Goal: Task Accomplishment & Management: Manage account settings

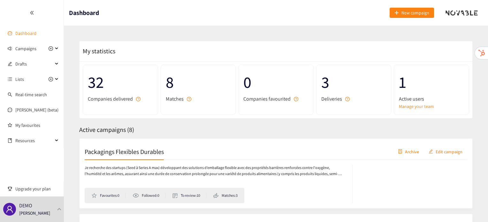
click at [18, 30] on link "Dashboard" at bounding box center [25, 33] width 21 height 6
click at [20, 34] on link "Dashboard" at bounding box center [25, 33] width 21 height 6
click at [33, 50] on span "Campaigns" at bounding box center [25, 48] width 21 height 13
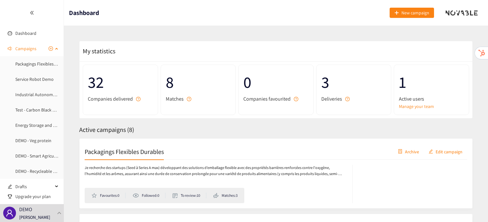
click at [24, 51] on span "Campaigns" at bounding box center [25, 48] width 21 height 13
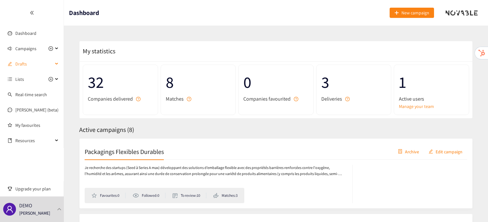
click at [28, 62] on span "Drafts" at bounding box center [34, 63] width 38 height 13
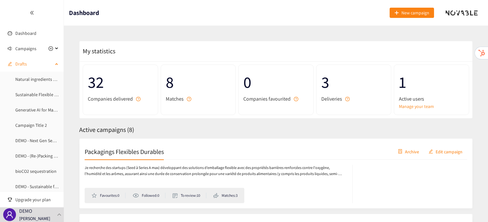
click at [31, 61] on span "Drafts" at bounding box center [34, 63] width 38 height 13
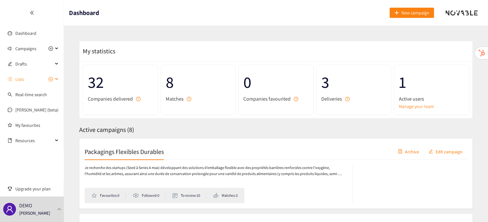
click at [29, 79] on span "Lists" at bounding box center [34, 79] width 38 height 13
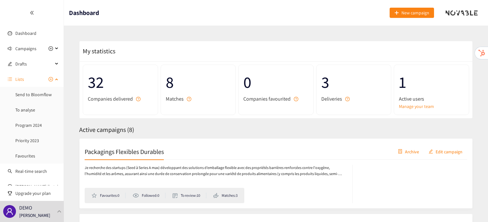
click at [32, 79] on span "Lists" at bounding box center [34, 79] width 38 height 13
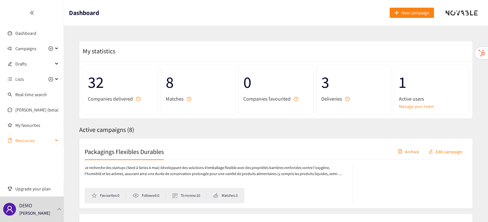
click at [27, 141] on span "Resources" at bounding box center [34, 140] width 38 height 13
click at [26, 140] on span "Resources" at bounding box center [34, 140] width 38 height 13
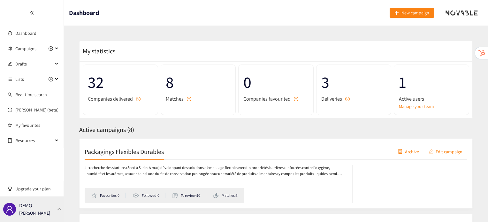
click at [27, 214] on p "[PERSON_NAME]" at bounding box center [34, 213] width 31 height 7
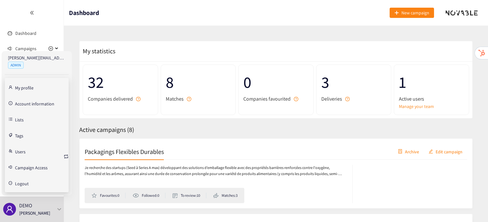
click at [33, 105] on link "Account information" at bounding box center [34, 103] width 39 height 6
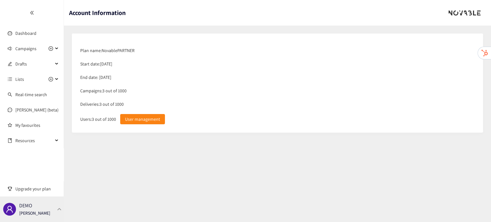
click at [33, 214] on p "[PERSON_NAME]" at bounding box center [34, 213] width 31 height 7
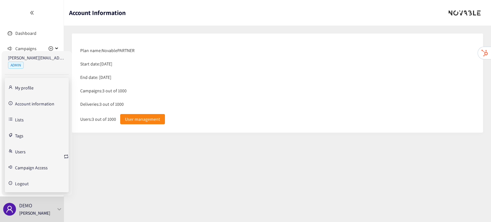
click at [21, 151] on link "Users" at bounding box center [20, 151] width 11 height 6
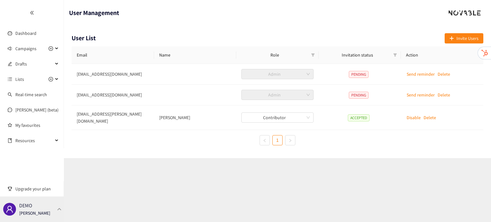
click at [57, 201] on div "DEMO [PERSON_NAME]" at bounding box center [32, 209] width 64 height 26
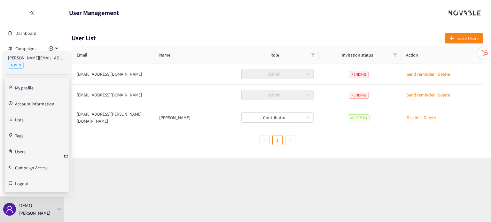
click at [39, 167] on link "Campaign Access" at bounding box center [31, 167] width 33 height 6
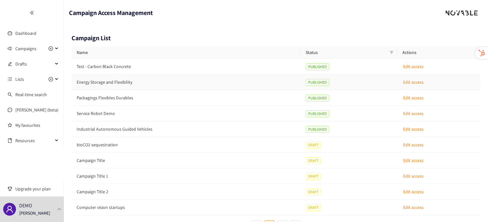
scroll to position [20, 0]
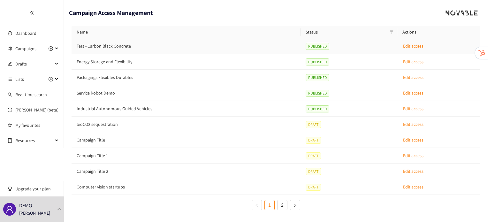
click at [413, 46] on p "Edit access" at bounding box center [413, 45] width 20 height 7
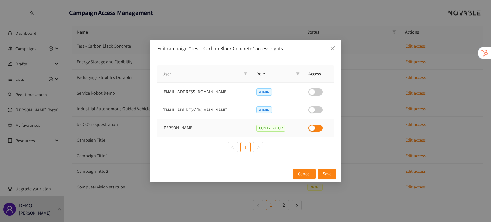
click at [315, 129] on button "button" at bounding box center [315, 128] width 14 height 7
click at [309, 129] on button "button" at bounding box center [315, 128] width 14 height 7
click at [329, 173] on span "Save" at bounding box center [327, 173] width 9 height 7
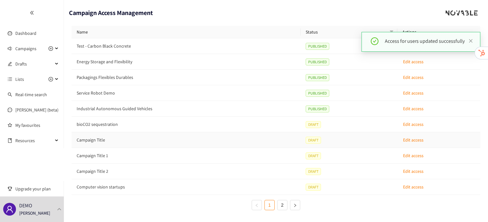
scroll to position [0, 0]
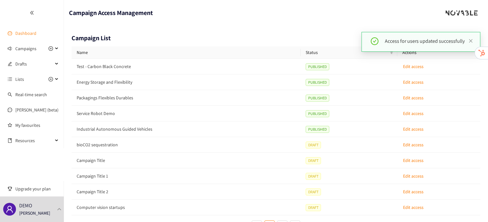
click at [24, 31] on link "Dashboard" at bounding box center [25, 33] width 21 height 6
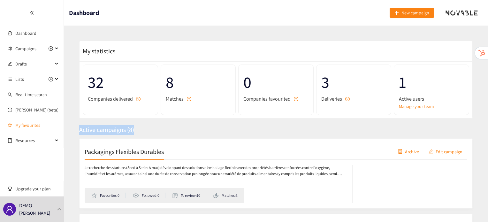
drag, startPoint x: 135, startPoint y: 131, endPoint x: 64, endPoint y: 128, distance: 71.9
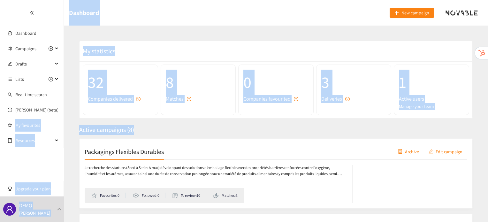
click at [194, 125] on div "Active campaigns ( 8 )" at bounding box center [275, 130] width 393 height 10
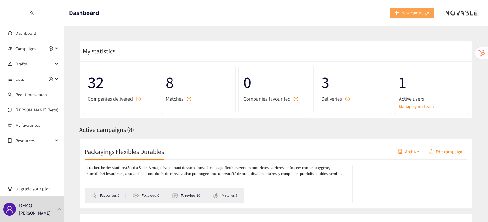
click at [420, 16] on button "New campaign" at bounding box center [412, 13] width 44 height 10
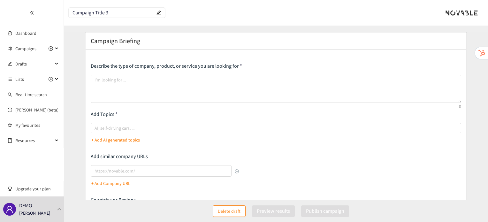
click at [115, 13] on input "Campaign Title 3" at bounding box center [113, 12] width 82 height 5
click at [103, 22] on header "Campaign Title 3" at bounding box center [276, 13] width 424 height 26
click at [111, 16] on span "Campaign Title 3" at bounding box center [117, 13] width 96 height 10
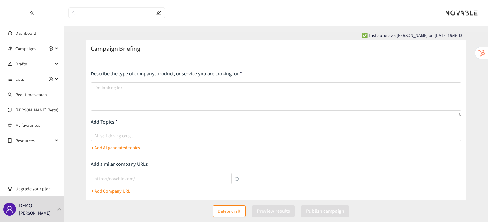
click at [111, 16] on span "C" at bounding box center [117, 13] width 96 height 10
type input "C"
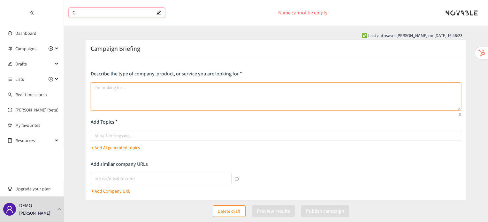
click at [137, 95] on textarea at bounding box center [276, 96] width 370 height 28
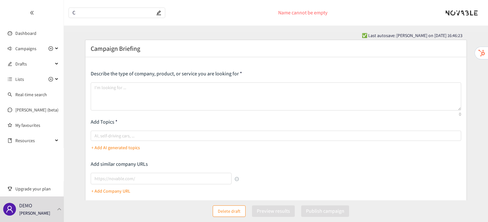
click at [79, 14] on input "C" at bounding box center [113, 12] width 82 height 5
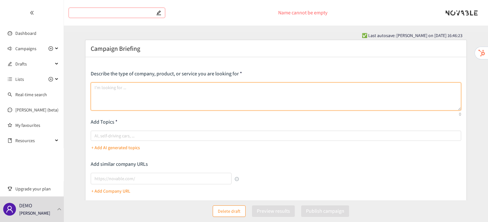
click at [137, 95] on textarea at bounding box center [276, 96] width 370 height 28
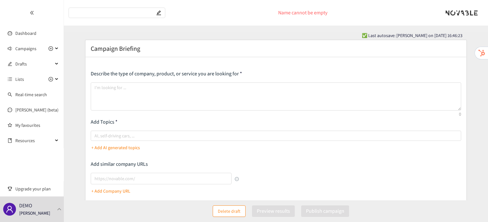
click at [104, 15] on input "text" at bounding box center [113, 12] width 82 height 5
type input "a"
type input "C"
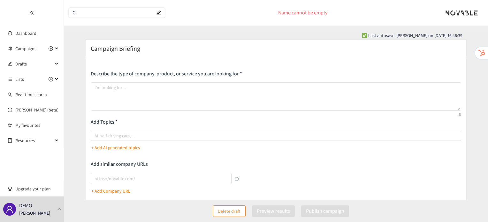
click at [106, 14] on input "C" at bounding box center [113, 12] width 82 height 5
click at [160, 15] on icon "edit" at bounding box center [158, 12] width 5 height 5
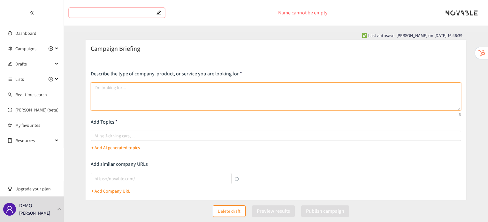
click at [112, 97] on textarea at bounding box center [276, 96] width 370 height 28
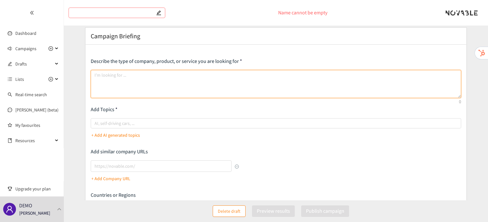
scroll to position [12, 0]
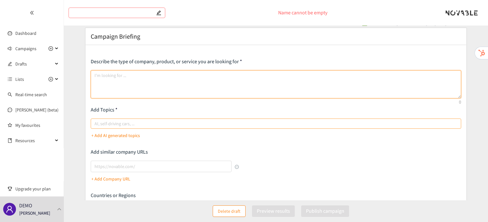
click at [111, 123] on div at bounding box center [272, 124] width 361 height 8
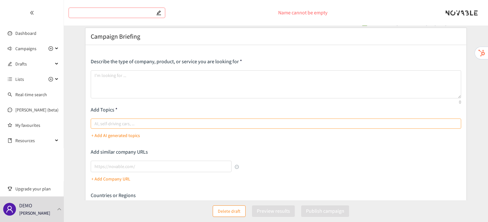
click at [96, 123] on input "AI, self-driving cars, ..." at bounding box center [95, 124] width 1 height 8
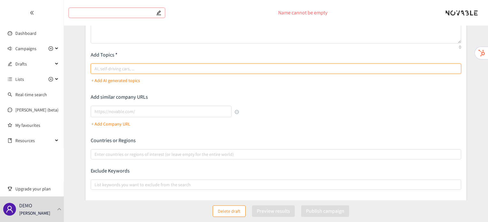
scroll to position [69, 0]
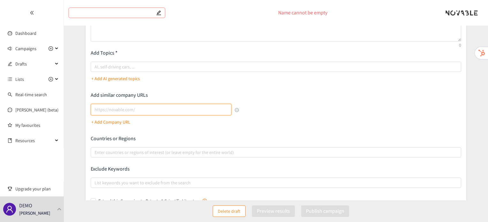
click at [123, 105] on input "lookalikes url" at bounding box center [161, 109] width 141 height 11
type input "[URL][DOMAIN_NAME]"
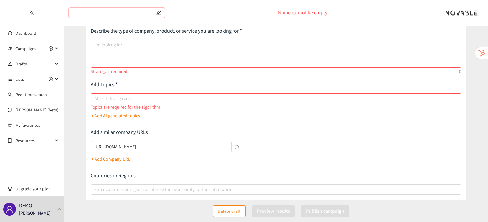
click at [128, 159] on p "+ Add Company URL" at bounding box center [110, 159] width 39 height 7
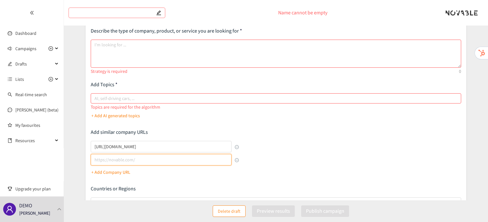
click at [162, 163] on input "lookalikes url" at bounding box center [161, 159] width 141 height 11
type input "[DOMAIN_NAME]"
click at [237, 162] on div "[DOMAIN_NAME]" at bounding box center [165, 160] width 148 height 13
click at [239, 161] on div "Describe the type of company, product, or service you are looking for Strategy …" at bounding box center [276, 141] width 370 height 229
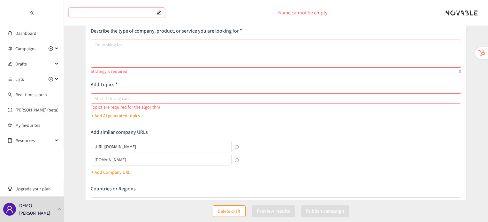
click at [237, 161] on button "button" at bounding box center [237, 160] width 4 height 4
click at [236, 148] on button "button" at bounding box center [237, 147] width 4 height 4
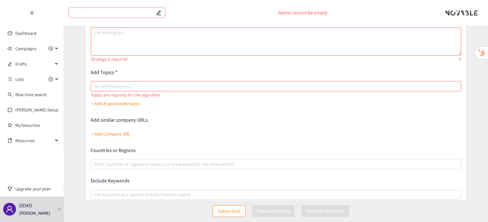
scroll to position [70, 0]
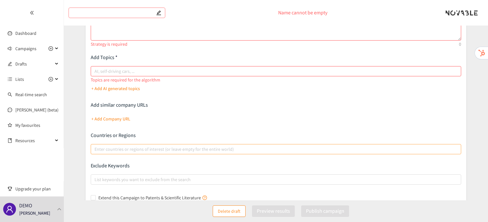
click at [129, 151] on div at bounding box center [272, 149] width 361 height 8
click at [96, 151] on input "Enter countries or regions of interest (or leave empty for the entire world)" at bounding box center [95, 149] width 1 height 8
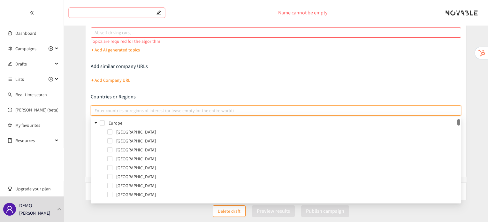
scroll to position [108, 0]
click at [164, 99] on p "Countries or Regions" at bounding box center [276, 97] width 370 height 7
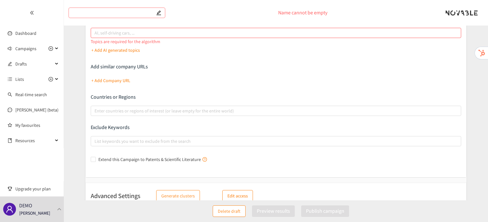
scroll to position [119, 0]
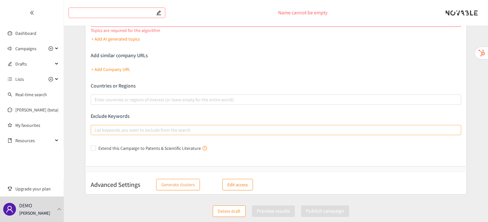
click at [148, 127] on div at bounding box center [272, 130] width 361 height 8
click at [96, 127] on input "List keywords you want to exclude from the search" at bounding box center [95, 130] width 1 height 8
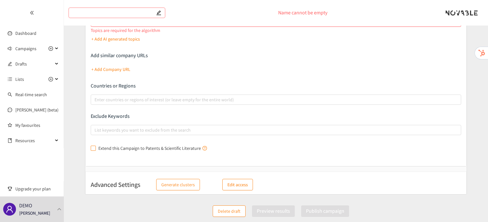
click at [95, 150] on label "Extend this Campaign to Patents & Scientific Literature" at bounding box center [150, 148] width 119 height 7
click at [95, 150] on input "Extend this Campaign to Patents & Scientific Literature" at bounding box center [93, 148] width 4 height 4
click at [95, 150] on label "Extend this Campaign to Patents & Scientific Literature" at bounding box center [150, 148] width 119 height 7
click at [95, 150] on input "Extend this Campaign to Patents & Scientific Literature" at bounding box center [93, 148] width 4 height 4
checkbox input "false"
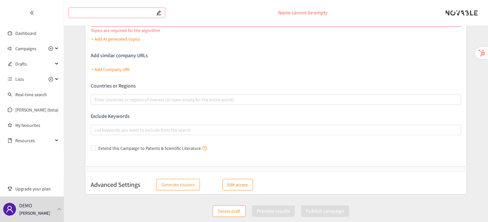
click at [167, 187] on span "Generate clusters" at bounding box center [178, 184] width 34 height 7
click at [234, 182] on p "Edit access" at bounding box center [237, 184] width 20 height 7
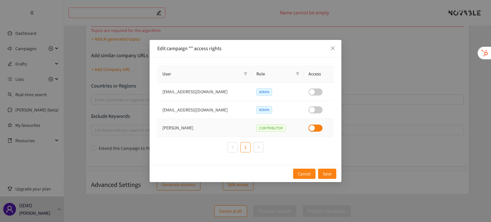
click at [311, 128] on button "button" at bounding box center [315, 128] width 14 height 7
click at [309, 127] on button "button" at bounding box center [315, 128] width 14 height 7
click at [333, 45] on span "Close" at bounding box center [332, 48] width 17 height 17
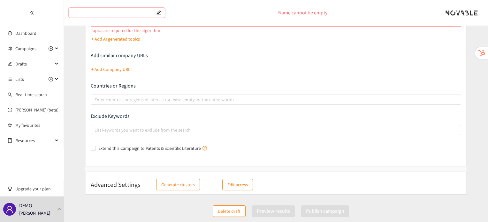
scroll to position [0, 0]
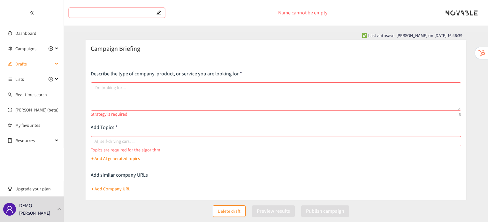
click at [28, 65] on span "Drafts" at bounding box center [34, 63] width 38 height 13
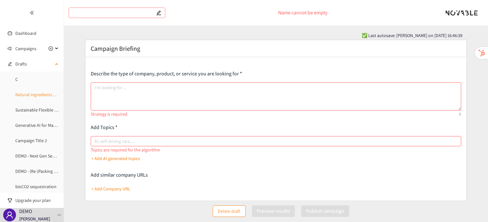
click at [35, 96] on link "Natural ingredients and fermentation" at bounding box center [50, 95] width 71 height 6
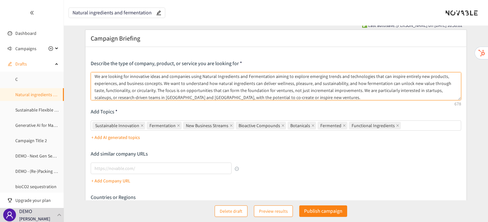
scroll to position [3, 0]
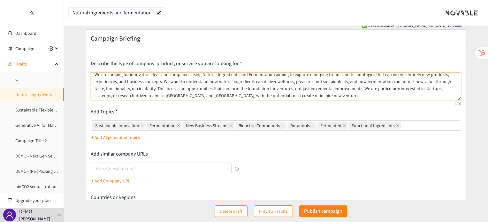
drag, startPoint x: 141, startPoint y: 94, endPoint x: 188, endPoint y: 94, distance: 46.9
click at [188, 94] on textarea "We are looking for innovative ideas and companies using Natural Ingredients and…" at bounding box center [276, 86] width 370 height 28
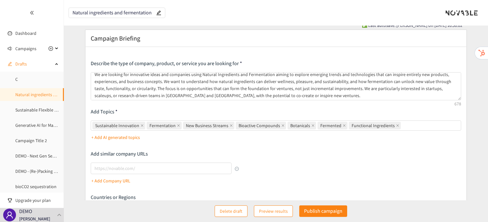
click at [256, 145] on div "Describe the type of company, product, or service you are looking for We are lo…" at bounding box center [276, 216] width 370 height 312
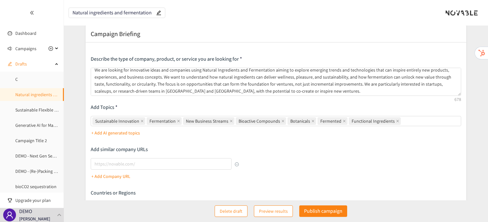
scroll to position [73, 0]
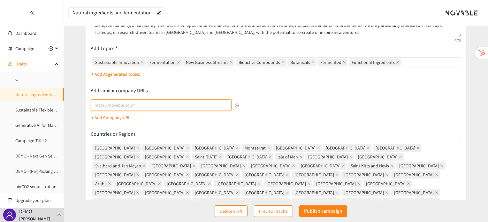
click at [181, 104] on input "lookalikes url" at bounding box center [161, 104] width 141 height 11
click at [323, 109] on div "Describe the type of company, product, or service you are looking for We are lo…" at bounding box center [276, 153] width 370 height 312
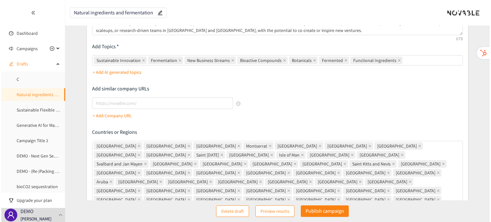
scroll to position [0, 0]
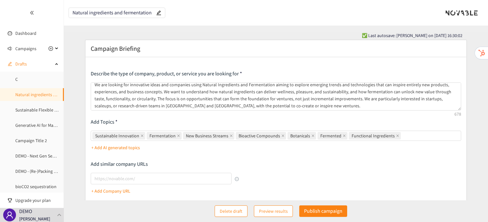
click at [275, 209] on span "Preview results" at bounding box center [273, 211] width 29 height 7
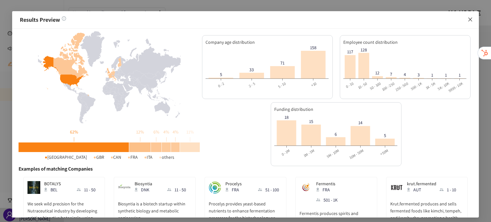
click at [472, 17] on span "Close" at bounding box center [469, 19] width 17 height 17
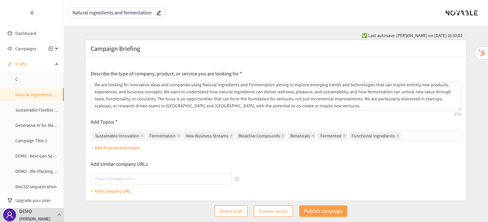
click at [310, 210] on p "Publish campaign" at bounding box center [323, 211] width 38 height 8
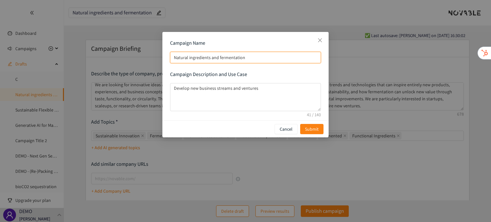
drag, startPoint x: 174, startPoint y: 56, endPoint x: 247, endPoint y: 63, distance: 72.9
click at [247, 63] on div "Campaign Name Natural ingredients and fermentation Campaign Description and Use…" at bounding box center [245, 76] width 151 height 73
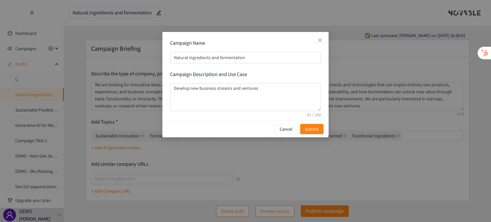
click at [247, 63] on div "Campaign Name Natural ingredients and fermentation Campaign Description and Use…" at bounding box center [245, 76] width 151 height 73
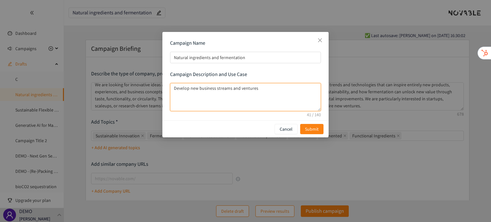
click at [260, 93] on textarea "Develop new business streams and ventures" at bounding box center [245, 97] width 151 height 28
drag, startPoint x: 173, startPoint y: 87, endPoint x: 275, endPoint y: 98, distance: 102.8
click at [275, 98] on textarea "Develop new business streams and ventures" at bounding box center [245, 97] width 151 height 28
drag, startPoint x: 173, startPoint y: 88, endPoint x: 273, endPoint y: 87, distance: 99.3
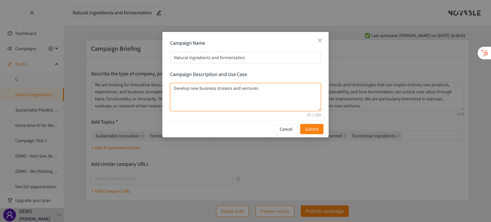
click at [273, 87] on textarea "Develop new business streams and ventures" at bounding box center [245, 97] width 151 height 28
drag, startPoint x: 273, startPoint y: 87, endPoint x: 266, endPoint y: 86, distance: 6.5
click at [266, 86] on textarea "Develop new business streams and ventures" at bounding box center [245, 97] width 151 height 28
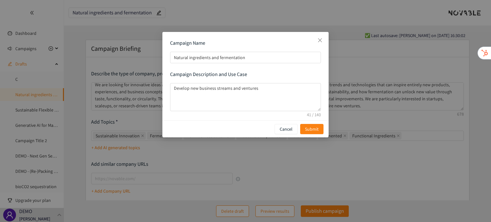
click at [263, 79] on div "Campaign Name Natural ingredients and fermentation Campaign Description and Use…" at bounding box center [245, 76] width 151 height 73
click at [309, 129] on span "Submit" at bounding box center [312, 129] width 14 height 7
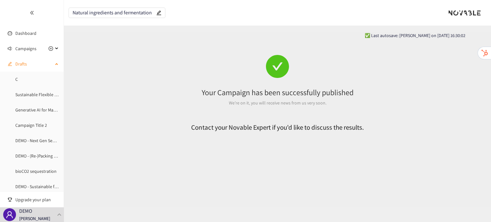
click at [53, 67] on div "Drafts" at bounding box center [32, 63] width 64 height 13
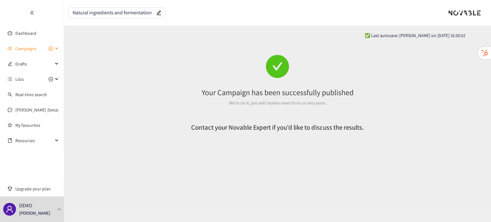
click at [38, 47] on span "Campaigns" at bounding box center [34, 48] width 38 height 13
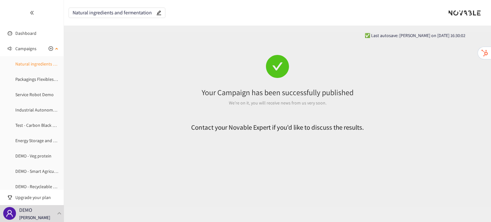
click at [33, 65] on link "Natural ingredients and fermentation" at bounding box center [50, 64] width 71 height 6
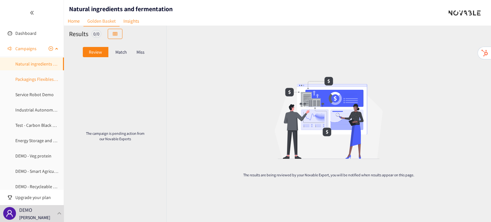
click at [40, 79] on link "Packagings Flexibles Durables" at bounding box center [43, 79] width 57 height 6
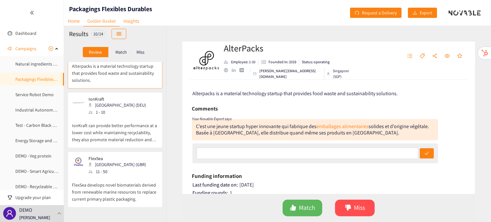
scroll to position [46, 0]
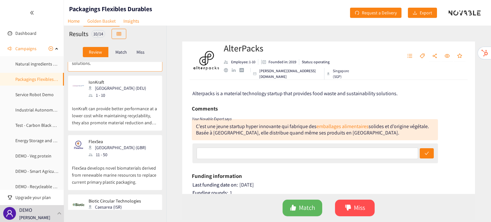
click at [102, 97] on div "1 - 10" at bounding box center [118, 95] width 61 height 7
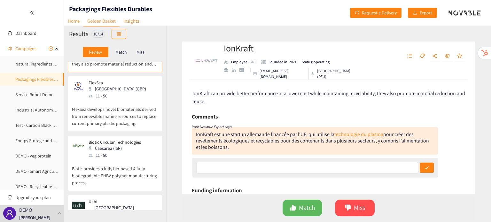
click at [102, 97] on div "11 - 50" at bounding box center [118, 95] width 61 height 7
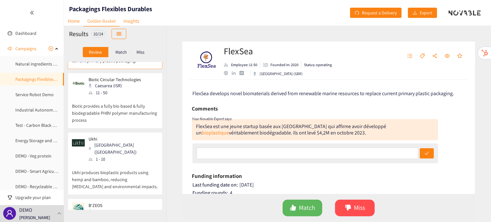
click at [102, 97] on p "Biotic provides a fully bio-based & fully biodegradable PHBV polymer manufactur…" at bounding box center [115, 109] width 86 height 27
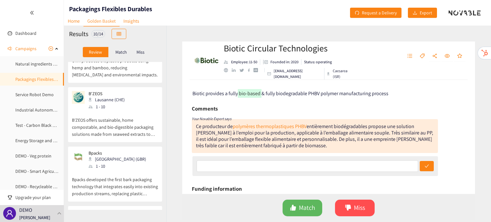
click at [102, 103] on div "1 - 10" at bounding box center [108, 106] width 40 height 7
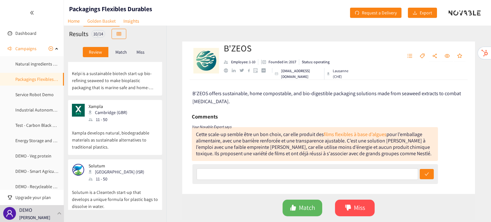
scroll to position [0, 0]
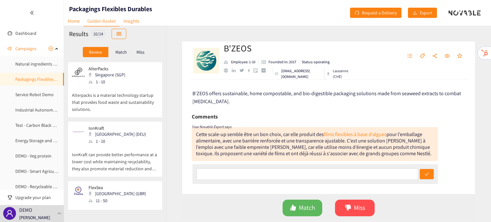
click at [117, 95] on p "Alterpacks is a material technology startup that provides food waste and sustai…" at bounding box center [115, 98] width 86 height 27
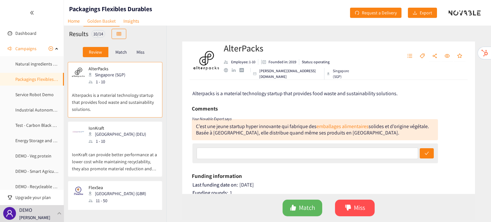
click at [225, 72] on div "website" at bounding box center [226, 70] width 4 height 4
click at [233, 72] on div "linkedin" at bounding box center [234, 70] width 4 height 4
click at [241, 72] on div "crunchbase" at bounding box center [241, 70] width 4 height 4
click at [339, 73] on div "AlterPacks Employee: 1-10 Founded in: 2019 Status: operating [PERSON_NAME][EMAI…" at bounding box center [328, 61] width 293 height 38
drag, startPoint x: 339, startPoint y: 73, endPoint x: 344, endPoint y: 71, distance: 5.7
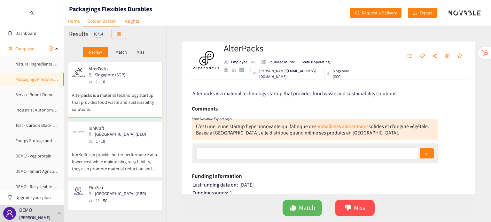
click at [344, 71] on div "AlterPacks Employee: 1-10 Founded in: 2019 Status: operating [PERSON_NAME][EMAI…" at bounding box center [328, 61] width 293 height 38
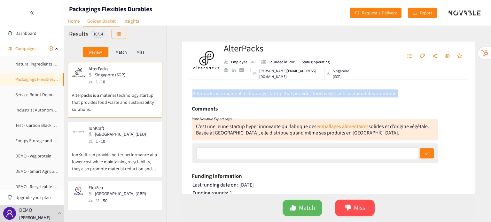
drag, startPoint x: 190, startPoint y: 92, endPoint x: 410, endPoint y: 93, distance: 219.7
click at [410, 93] on div "Alterpacks is a material technology startup that provides food waste and sustai…" at bounding box center [328, 137] width 293 height 114
click at [410, 93] on div "Alterpacks is a material technology startup that provides food waste and sustai…" at bounding box center [328, 93] width 273 height 8
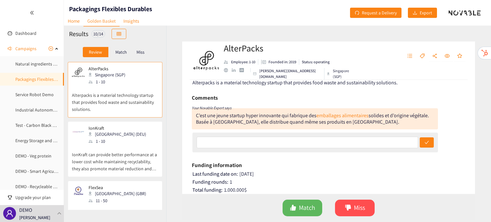
scroll to position [11, 0]
click at [343, 114] on link "emballages alimentaires" at bounding box center [342, 115] width 52 height 7
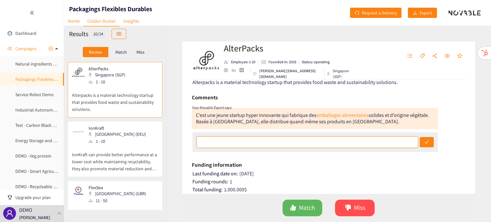
click at [266, 145] on input "text" at bounding box center [307, 141] width 222 height 11
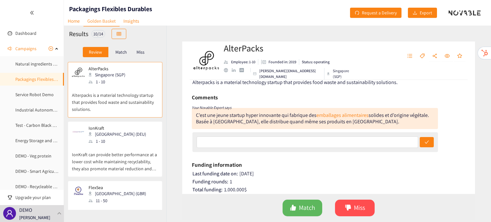
click at [341, 177] on div "Last funding date on: [DATE] Funding rounds: 1 Total funding: 1.000.000 $" at bounding box center [328, 183] width 273 height 24
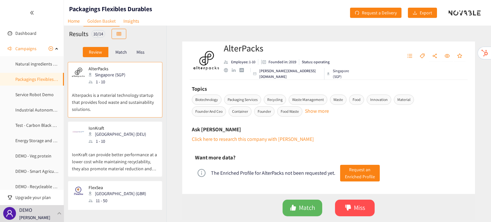
scroll to position [254, 0]
click at [240, 141] on link "Click here to research this company with [PERSON_NAME]" at bounding box center [253, 139] width 122 height 7
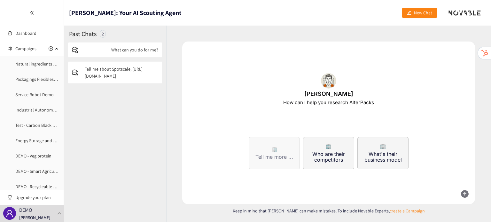
click at [270, 146] on button "🏢 Tell me more ..." at bounding box center [273, 153] width 51 height 32
type textarea "Tell me about AlterPacks, [URL][DOMAIN_NAME]"
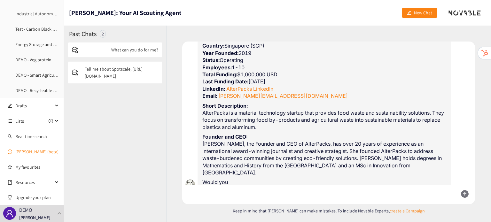
scroll to position [57, 0]
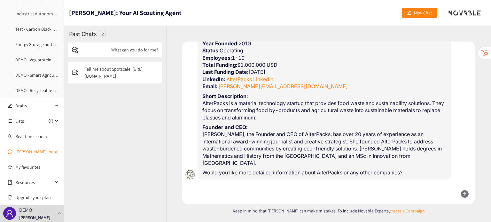
click at [27, 149] on link "[PERSON_NAME] (beta)" at bounding box center [36, 152] width 43 height 6
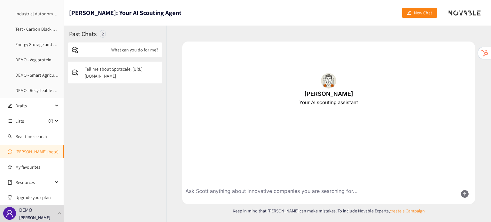
click at [107, 79] on p "Tell me about Spotscale, [URL][DOMAIN_NAME]" at bounding box center [121, 72] width 73 height 14
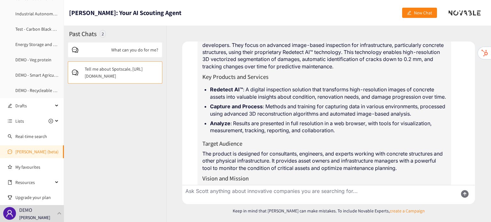
scroll to position [166, 0]
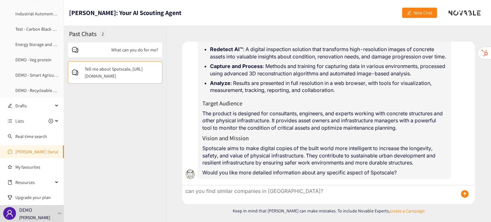
type textarea "can you find similar companies in [GEOGRAPHIC_DATA]?"
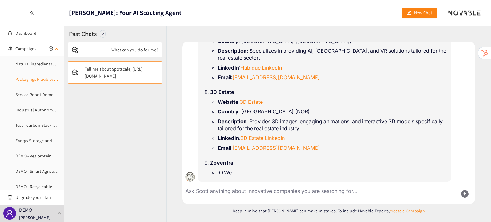
scroll to position [777, 0]
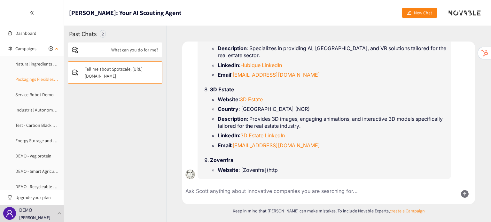
click at [26, 80] on link "Packagings Flexibles Durables" at bounding box center [43, 79] width 57 height 6
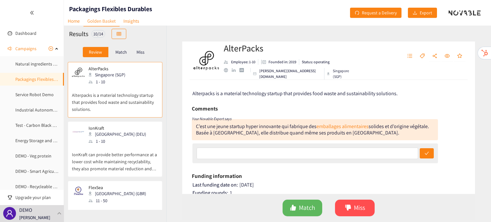
click at [120, 93] on p "Alterpacks is a material technology startup that provides food waste and sustai…" at bounding box center [115, 98] width 86 height 27
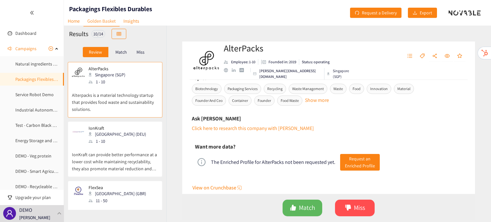
scroll to position [285, 0]
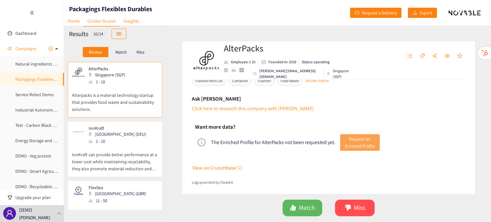
click at [359, 146] on span "Request an Enriched Profile" at bounding box center [360, 142] width 30 height 14
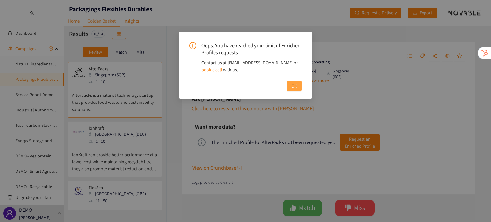
click at [295, 86] on span "OK" at bounding box center [293, 85] width 5 height 7
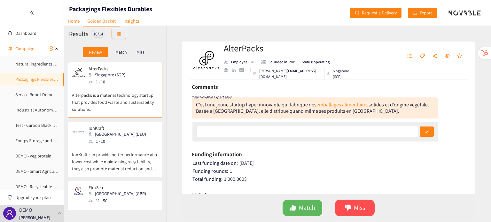
scroll to position [0, 0]
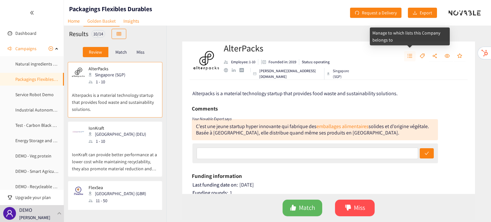
click at [408, 57] on icon "unordered-list" at bounding box center [409, 55] width 5 height 5
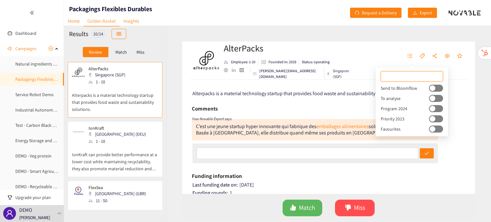
click at [431, 101] on div "button" at bounding box center [432, 98] width 6 height 6
click at [429, 99] on button "button" at bounding box center [436, 98] width 14 height 7
click at [434, 119] on button "button" at bounding box center [436, 118] width 14 height 7
click at [430, 119] on button "button" at bounding box center [436, 118] width 14 height 7
click at [385, 55] on div "AlterPacks Employee: 1-10 Founded in: 2019 Status: operating [PERSON_NAME][EMAI…" at bounding box center [328, 61] width 293 height 38
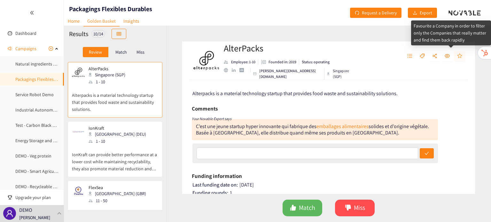
click at [462, 56] on button "button" at bounding box center [459, 56] width 11 height 10
click at [461, 58] on icon "star" at bounding box center [459, 55] width 5 height 5
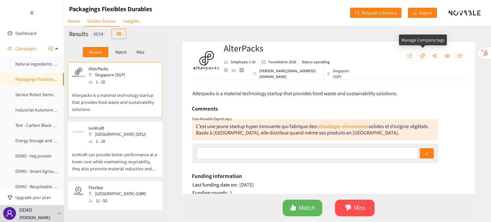
click at [423, 55] on icon "tag" at bounding box center [421, 55] width 5 height 5
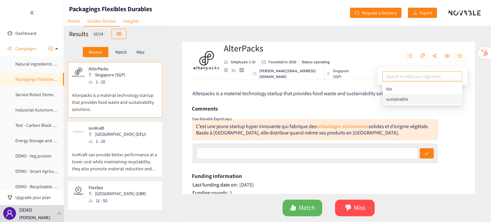
click at [405, 101] on div "sustainable" at bounding box center [422, 98] width 72 height 7
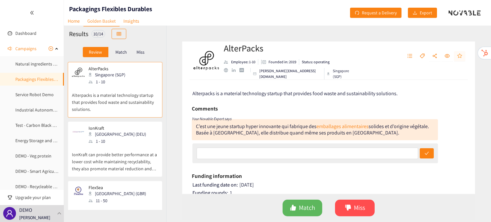
click at [455, 130] on div "Alterpacks is a material technology startup that provides food waste and sustai…" at bounding box center [328, 137] width 293 height 114
click at [427, 61] on div at bounding box center [421, 60] width 11 height 19
click at [425, 56] on button "button" at bounding box center [421, 56] width 11 height 10
click at [410, 75] on icon "close" at bounding box center [411, 76] width 3 height 3
click at [374, 47] on div "AlterPacks Employee: 1-10 Founded in: 2019 Status: operating [PERSON_NAME][EMAI…" at bounding box center [328, 61] width 293 height 38
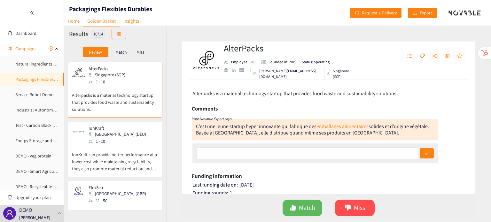
click at [433, 58] on span "share-alt" at bounding box center [434, 56] width 5 height 6
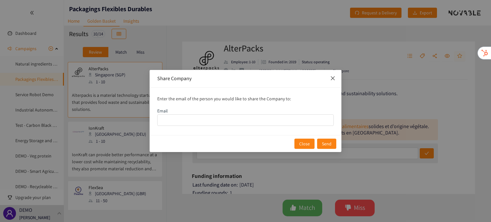
click at [337, 74] on span "Close" at bounding box center [332, 78] width 17 height 17
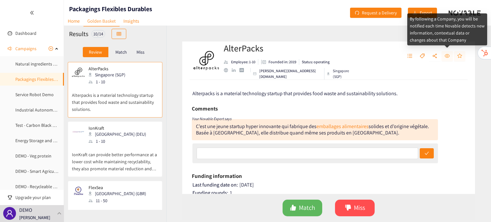
click at [446, 57] on icon "eye" at bounding box center [446, 56] width 5 height 4
click at [447, 59] on button "button" at bounding box center [446, 56] width 11 height 10
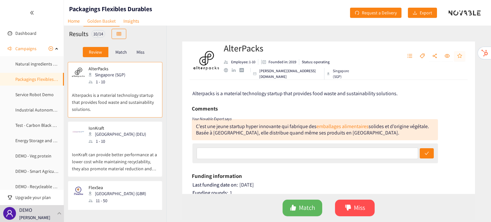
click at [452, 126] on div "Alterpacks is a material technology startup that provides food waste and sustai…" at bounding box center [328, 137] width 293 height 114
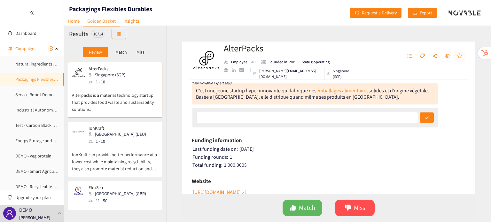
scroll to position [37, 0]
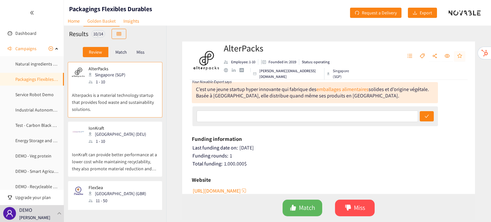
click at [320, 20] on header "Packagings Flexibles Durables Home Golden Basket Insights Request a Delivery Ex…" at bounding box center [277, 13] width 427 height 26
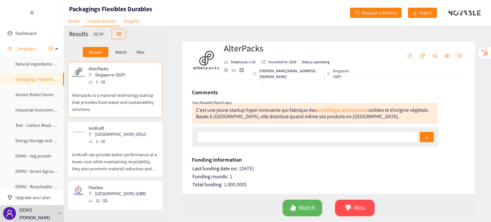
scroll to position [0, 0]
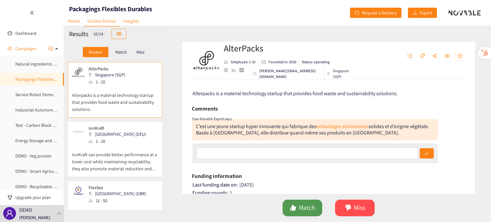
click at [293, 205] on icon "like" at bounding box center [293, 207] width 6 height 6
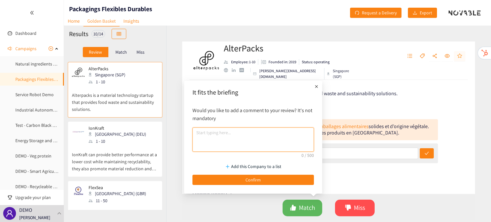
click at [269, 138] on textarea at bounding box center [252, 139] width 121 height 24
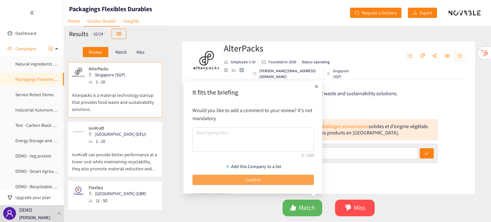
click at [273, 176] on button "Confirm" at bounding box center [252, 180] width 121 height 10
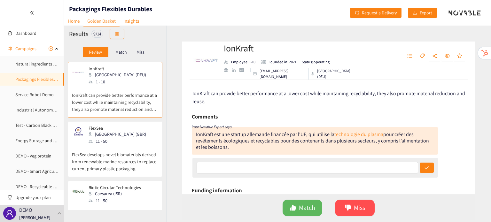
click at [118, 51] on p "Match" at bounding box center [120, 52] width 11 height 5
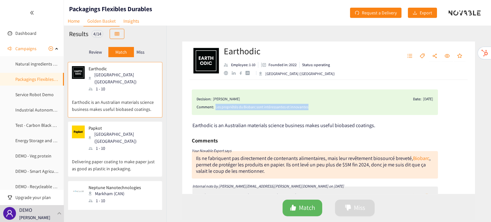
drag, startPoint x: 214, startPoint y: 107, endPoint x: 326, endPoint y: 111, distance: 112.2
click at [326, 111] on div "Decision: [PERSON_NAME] Date: [DATE] Comment: Les propriétés du Biobarc sont in…" at bounding box center [315, 102] width 246 height 26
click at [376, 108] on div "Les propriétés du Biobarc sont intéressantes et innovantes" at bounding box center [323, 107] width 217 height 6
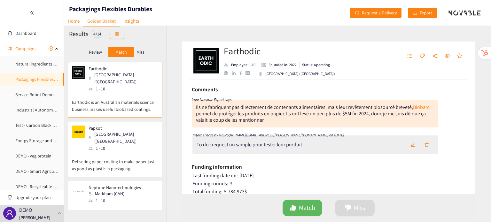
scroll to position [52, 0]
drag, startPoint x: 197, startPoint y: 144, endPoint x: 323, endPoint y: 145, distance: 125.5
click at [323, 145] on div "To do : request un sample pour tester leur produit" at bounding box center [315, 144] width 246 height 19
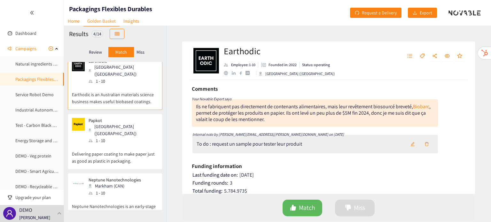
click at [111, 149] on p "Delivering paper coating to make paper just as good as plastic in packaging." at bounding box center [115, 154] width 86 height 20
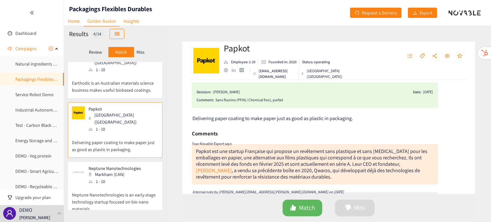
scroll to position [6, 0]
click at [116, 185] on p "Neptune Nanotechnologies is an early-stage technology startup focused on bio-na…" at bounding box center [115, 198] width 86 height 27
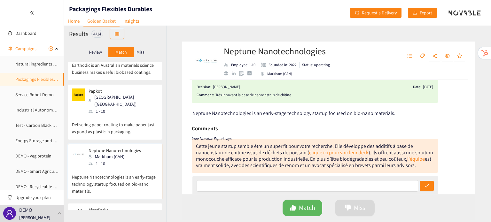
scroll to position [0, 0]
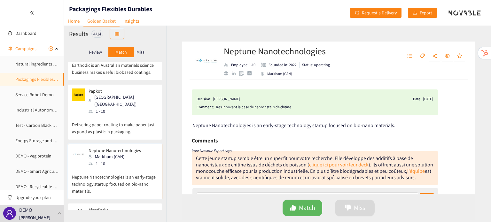
click at [97, 50] on p "Review" at bounding box center [95, 52] width 13 height 5
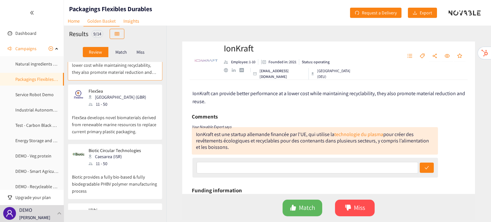
click at [104, 70] on p "IonKraft can provide better performance at a lower cost while maintaining recyc…" at bounding box center [115, 61] width 86 height 27
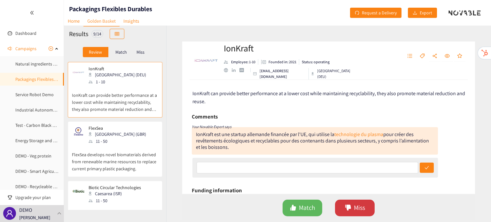
click at [367, 209] on button "Miss" at bounding box center [355, 208] width 40 height 17
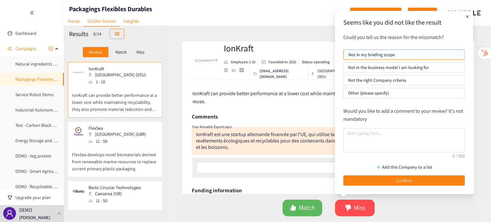
click at [384, 95] on p "Other (please specify)" at bounding box center [403, 93] width 111 height 10
click at [343, 95] on input "Other (please specify)" at bounding box center [343, 95] width 0 height 0
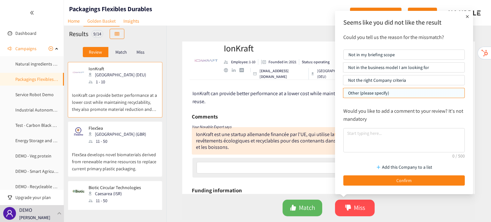
click at [382, 83] on p "Not the right Company criteria" at bounding box center [403, 80] width 111 height 10
click at [343, 82] on input "Not the right Company criteria" at bounding box center [343, 82] width 0 height 0
click at [381, 70] on p "Not in the business model I am looking for" at bounding box center [403, 68] width 111 height 10
click at [343, 69] on input "Not in the business model I am looking for" at bounding box center [343, 69] width 0 height 0
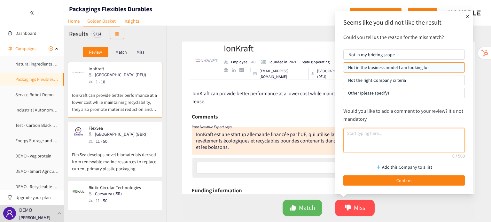
click at [373, 140] on textarea at bounding box center [403, 140] width 121 height 24
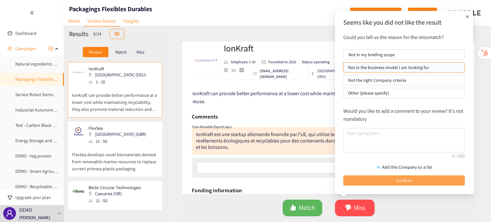
click at [396, 178] on span "Confirm" at bounding box center [403, 180] width 15 height 7
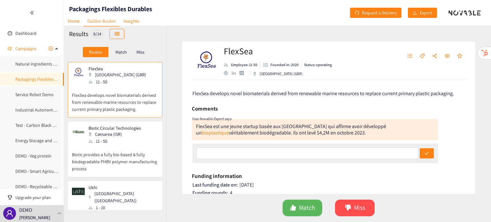
click at [142, 54] on p "Miss" at bounding box center [140, 52] width 8 height 5
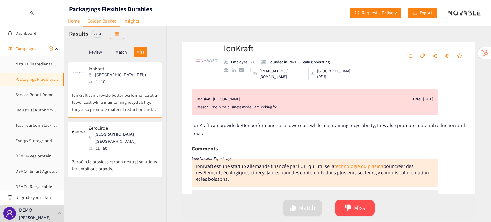
click at [151, 160] on p "ZeroCircle provides carbon neutral solutions for ambitious brands." at bounding box center [115, 162] width 86 height 20
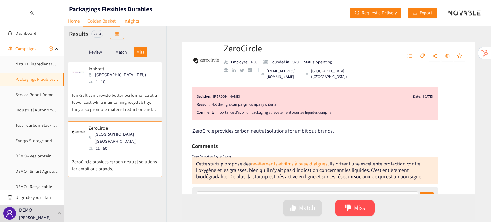
scroll to position [3, 0]
drag, startPoint x: 216, startPoint y: 111, endPoint x: 337, endPoint y: 120, distance: 121.7
click at [337, 120] on div "Decision: [PERSON_NAME] Date: [DATE] Reason: Not the right campaign_company cri…" at bounding box center [315, 104] width 246 height 34
drag, startPoint x: 333, startPoint y: 116, endPoint x: 303, endPoint y: 111, distance: 30.5
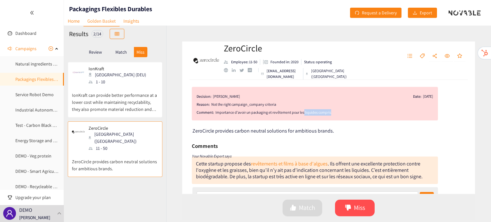
click at [303, 111] on div "Decision: [PERSON_NAME] Date: [DATE] Reason: Not the right campaign_company cri…" at bounding box center [315, 104] width 246 height 34
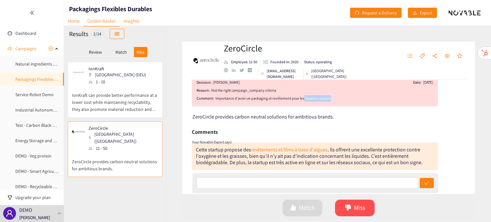
scroll to position [18, 0]
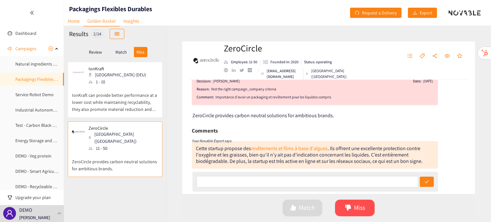
click at [355, 149] on div "Cette startup propose des revêtements et films à base d'algues . Ils offrent un…" at bounding box center [309, 154] width 226 height 19
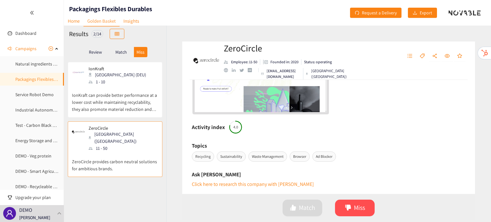
scroll to position [0, 0]
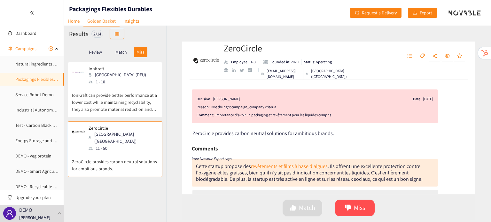
click at [92, 82] on div at bounding box center [90, 81] width 4 height 3
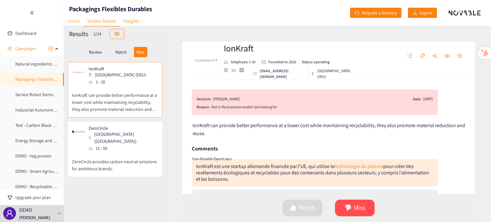
click at [75, 19] on link "Home" at bounding box center [73, 21] width 19 height 10
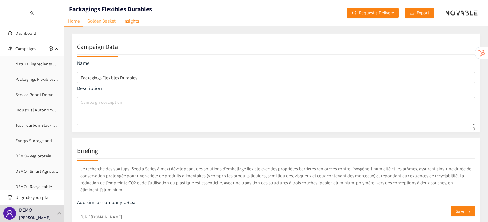
click at [110, 19] on link "Golden Basket" at bounding box center [101, 21] width 36 height 10
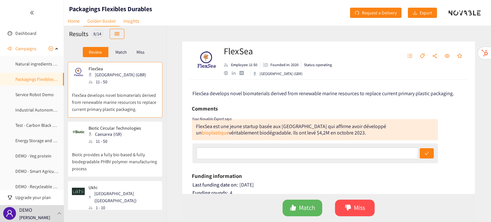
click at [123, 51] on p "Match" at bounding box center [120, 52] width 11 height 5
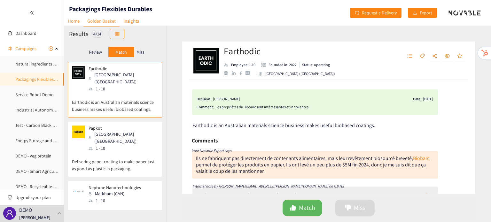
click at [149, 51] on div "Review Match Miss" at bounding box center [115, 52] width 92 height 12
click at [107, 51] on div "Review" at bounding box center [96, 52] width 26 height 10
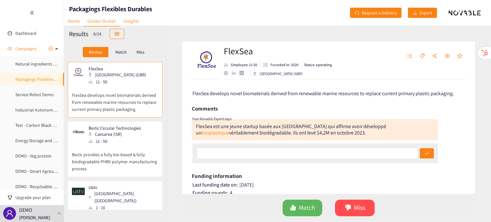
click at [99, 51] on p "Review" at bounding box center [95, 52] width 13 height 5
click at [39, 95] on link "Service Robot Demo" at bounding box center [34, 95] width 38 height 6
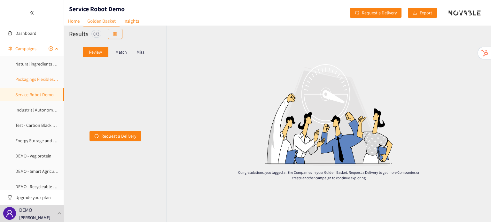
click at [22, 82] on link "Packagings Flexibles Durables" at bounding box center [43, 79] width 57 height 6
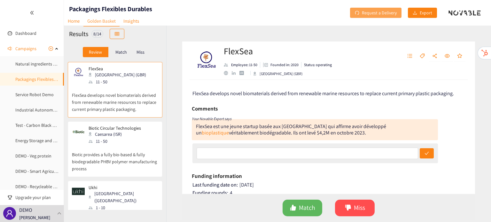
click at [377, 13] on span "Request a Delivery" at bounding box center [379, 12] width 35 height 7
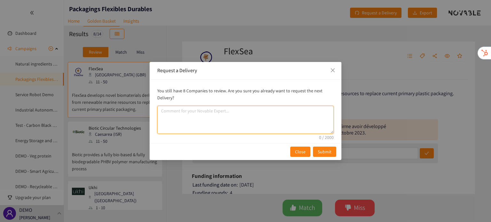
click at [192, 128] on textarea "comment" at bounding box center [245, 120] width 176 height 28
click at [324, 66] on span "Close" at bounding box center [332, 70] width 17 height 17
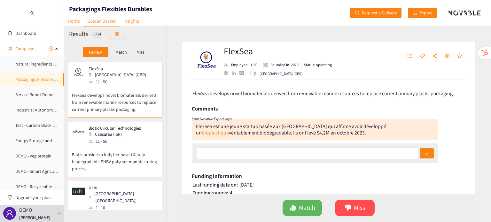
click at [134, 23] on link "Insights" at bounding box center [130, 21] width 23 height 10
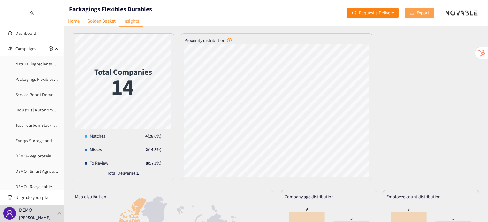
click at [416, 12] on button "Export" at bounding box center [419, 13] width 29 height 10
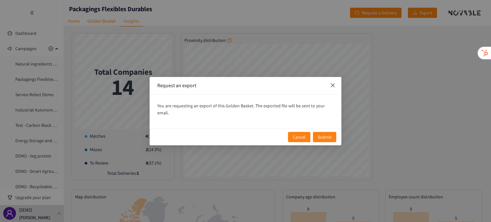
click at [335, 87] on icon "close" at bounding box center [332, 85] width 5 height 5
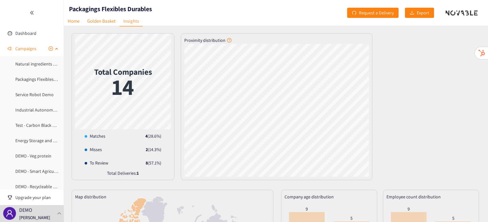
click at [30, 52] on span "Campaigns" at bounding box center [25, 48] width 21 height 13
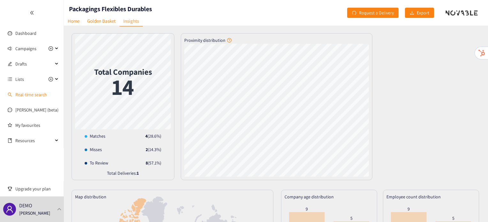
click at [34, 92] on link "Real-time search" at bounding box center [31, 95] width 32 height 6
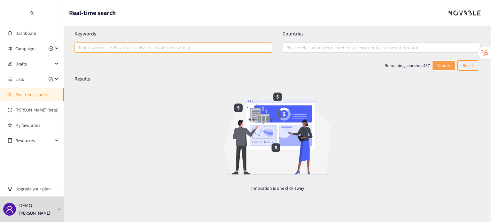
click at [179, 46] on div at bounding box center [170, 48] width 188 height 8
click at [80, 46] on input "Type keywords (ie VR, virtual reality, real-estate, consulting)" at bounding box center [78, 48] width 1 height 8
type input "VR"
type input "warehouse"
type input "safety"
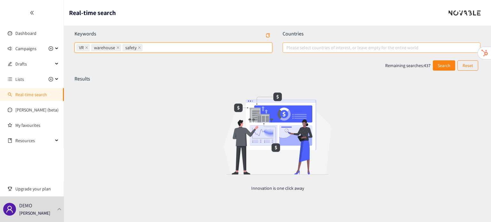
click at [325, 49] on div at bounding box center [378, 48] width 188 height 8
click at [287, 49] on input "Please select countries of interest, or leave empty for the entire world" at bounding box center [286, 48] width 1 height 8
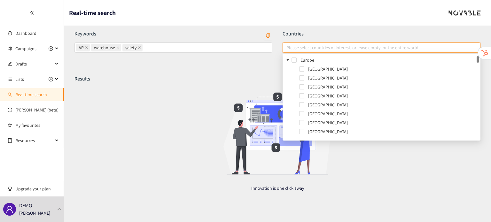
click at [200, 97] on div "Results Innovation is one click away" at bounding box center [276, 138] width 405 height 126
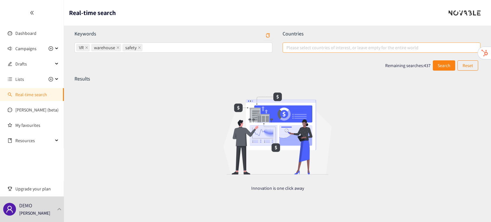
click at [286, 46] on input "Please select countries of interest, or leave empty for the entire world" at bounding box center [286, 48] width 1 height 8
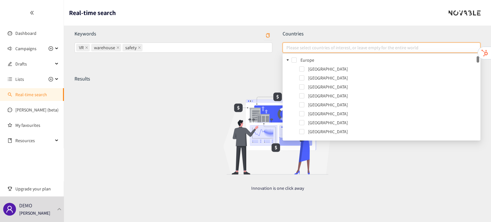
click at [299, 59] on div "Europe" at bounding box center [381, 60] width 195 height 9
click at [292, 57] on span at bounding box center [293, 59] width 5 height 5
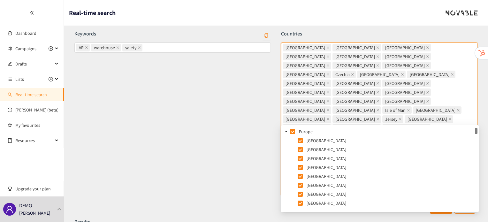
click at [345, 7] on header "Real-time search" at bounding box center [276, 13] width 424 height 26
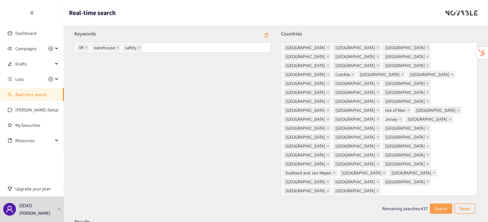
click at [439, 205] on span "Search" at bounding box center [441, 208] width 13 height 7
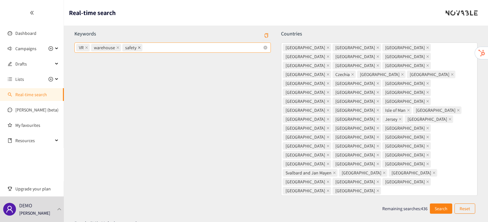
click at [139, 47] on icon "close" at bounding box center [139, 47] width 3 height 3
click at [144, 47] on input "VR warehouse safety" at bounding box center [144, 48] width 1 height 8
click at [118, 48] on icon "close" at bounding box center [117, 47] width 3 height 3
click at [122, 48] on input "VR, warehouse VR warehouse" at bounding box center [122, 48] width 1 height 8
click at [87, 50] on span at bounding box center [86, 47] width 3 height 7
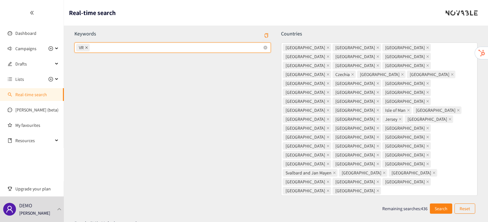
click at [91, 50] on input "VR VR" at bounding box center [91, 48] width 1 height 8
click at [118, 83] on div "Keywords Type keywords (ie VR, virtual reality, real-estate, consulting) Please…" at bounding box center [172, 116] width 207 height 173
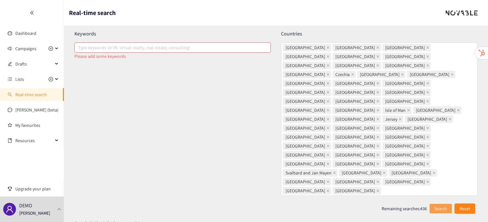
click at [469, 205] on p "Reset" at bounding box center [465, 208] width 11 height 7
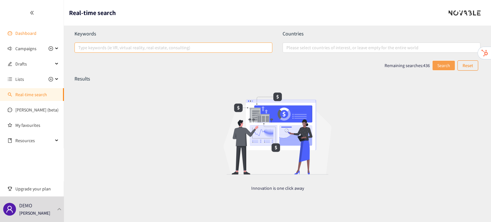
click at [22, 32] on link "Dashboard" at bounding box center [25, 33] width 21 height 6
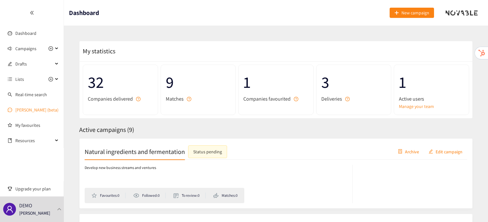
click at [23, 107] on link "[PERSON_NAME] (beta)" at bounding box center [36, 110] width 43 height 6
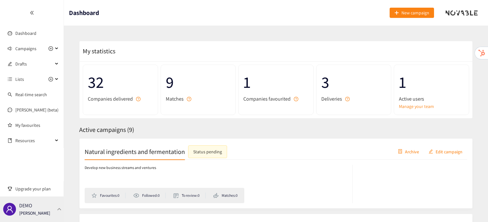
click at [55, 217] on div "DEMO [PERSON_NAME]" at bounding box center [32, 209] width 64 height 26
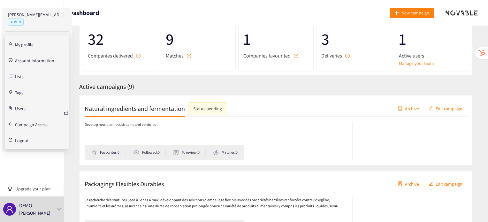
scroll to position [50, 0]
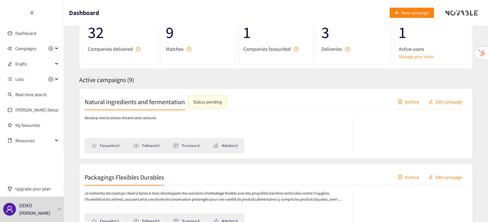
click at [409, 100] on span "Archive" at bounding box center [412, 101] width 14 height 7
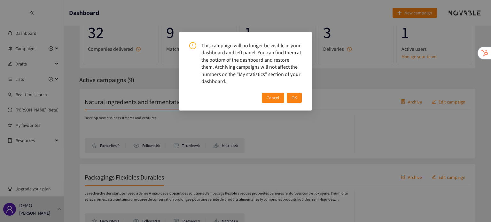
click at [295, 94] on span "OK" at bounding box center [293, 97] width 5 height 7
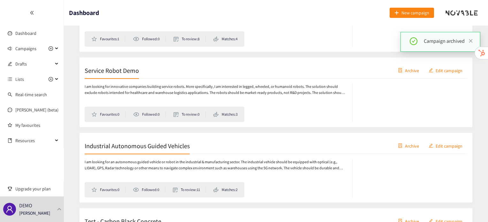
scroll to position [157, 0]
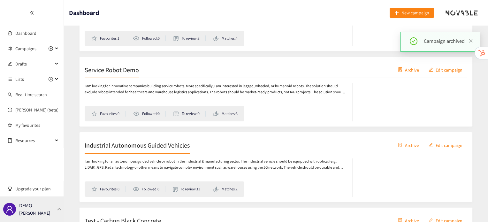
click at [62, 204] on div "DEMO [PERSON_NAME]" at bounding box center [32, 209] width 64 height 26
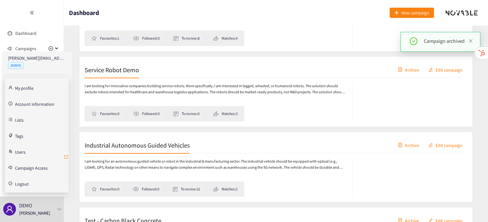
click at [66, 157] on icon "retweet" at bounding box center [66, 157] width 4 height 4
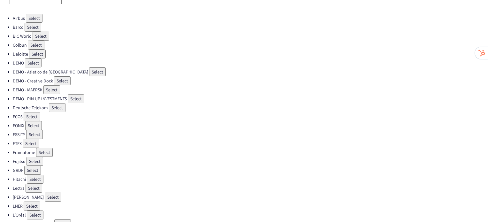
scroll to position [32, 0]
click at [47, 152] on button "Select" at bounding box center [44, 153] width 17 height 9
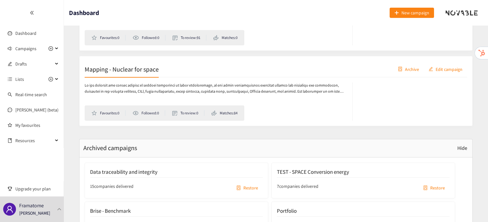
scroll to position [759, 0]
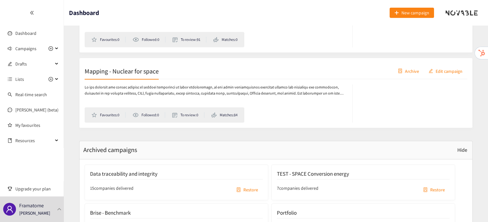
click at [124, 80] on div "Favourites: 0 Followed: 0 To review: 0 Matches: 84" at bounding box center [276, 100] width 383 height 43
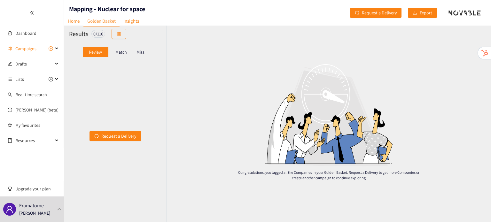
click at [30, 15] on icon "double-left" at bounding box center [32, 13] width 4 height 4
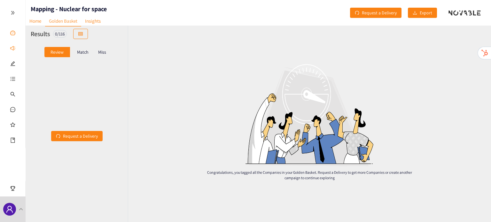
click at [19, 30] on link "Dashboard" at bounding box center [29, 33] width 21 height 6
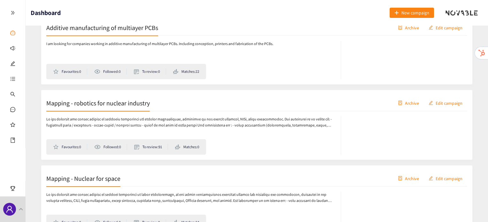
scroll to position [660, 0]
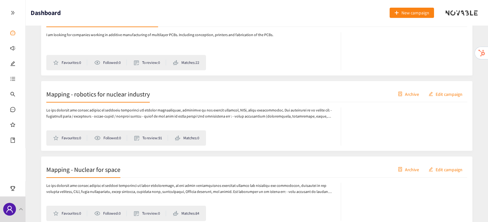
click at [129, 98] on div "Mapping - robotics for nuclear industry Archive Edit campaign" at bounding box center [256, 94] width 421 height 16
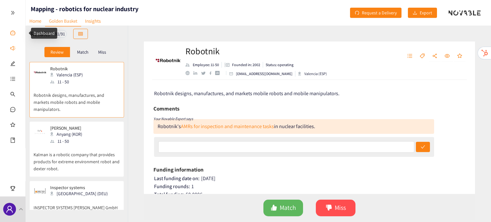
click at [19, 36] on link "Dashboard" at bounding box center [29, 33] width 21 height 6
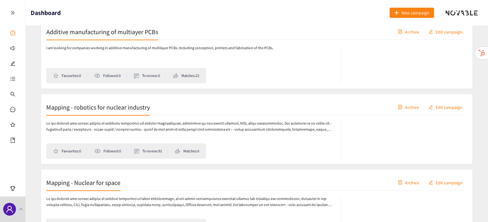
scroll to position [595, 0]
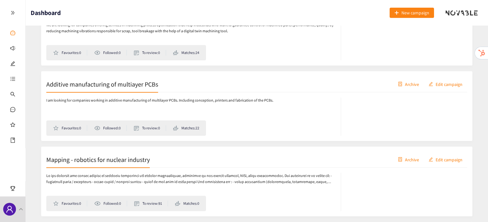
click at [102, 92] on div "I am looking for companies working in additive manufacturing of multilayer PCBs…" at bounding box center [256, 113] width 421 height 43
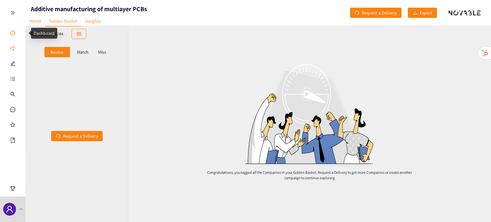
click at [19, 33] on link "Dashboard" at bounding box center [29, 33] width 21 height 6
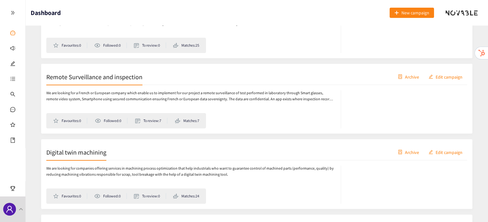
scroll to position [537, 0]
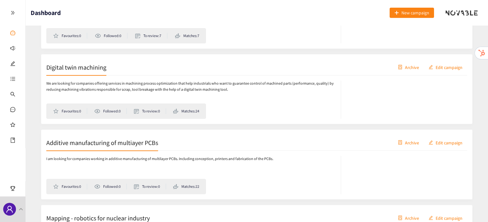
click at [88, 67] on h2 "Digital twin machining" at bounding box center [76, 67] width 60 height 9
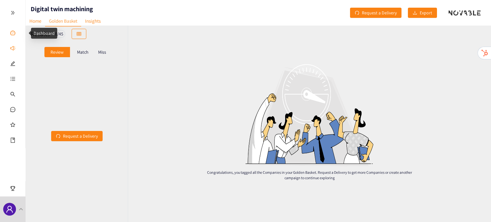
click at [19, 35] on link "Dashboard" at bounding box center [29, 33] width 21 height 6
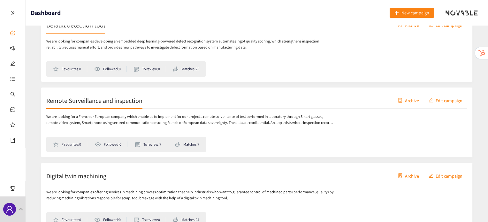
scroll to position [428, 0]
click at [118, 108] on link "Remote Surveillance and inspection Archive Edit campaign We are looking for a F…" at bounding box center [257, 122] width 432 height 70
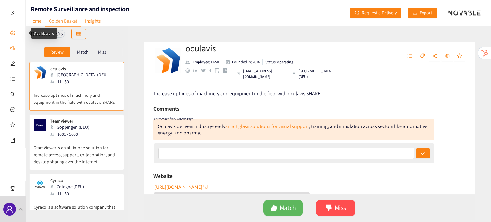
click at [19, 35] on link "Dashboard" at bounding box center [29, 33] width 21 height 6
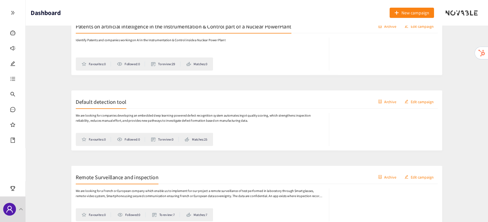
scroll to position [355, 0]
click at [91, 99] on h2 "Default detection tool" at bounding box center [75, 98] width 59 height 9
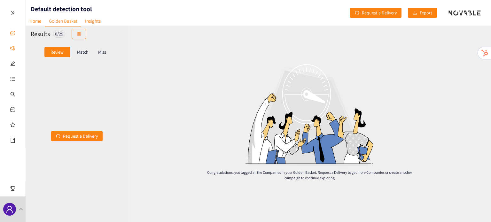
click at [19, 31] on link "Dashboard" at bounding box center [29, 33] width 21 height 6
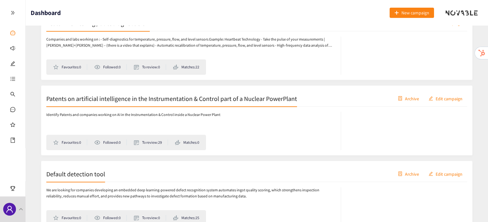
scroll to position [278, 0]
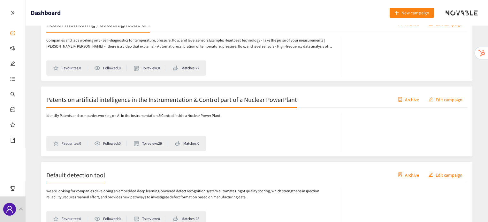
click at [142, 100] on h2 "Patents on artificial intelligence in the Instrumentation & Control part of a N…" at bounding box center [171, 99] width 251 height 9
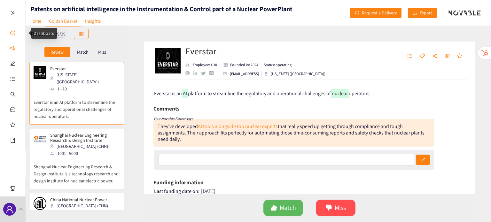
click at [19, 30] on link "Dashboard" at bounding box center [29, 33] width 21 height 6
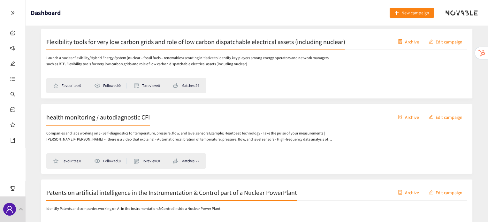
scroll to position [185, 0]
click at [70, 112] on h2 "health monitoring / autodiagnostic CFI" at bounding box center [97, 116] width 103 height 9
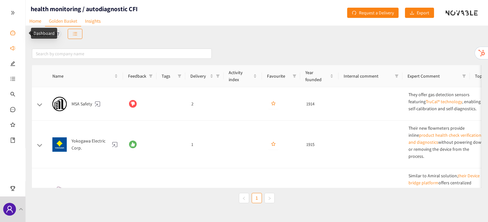
click at [19, 36] on link "Dashboard" at bounding box center [29, 33] width 21 height 6
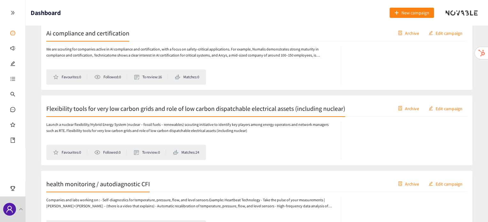
scroll to position [133, 0]
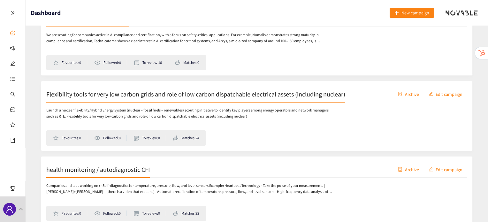
click at [129, 92] on h2 "Flexibility tools for very low carbon grids and role of low carbon dispatchable…" at bounding box center [195, 93] width 299 height 9
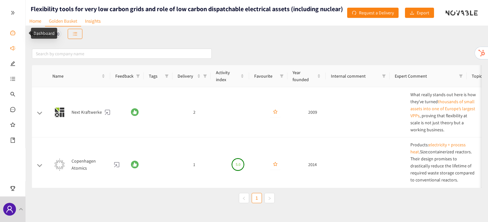
click at [19, 34] on link "Dashboard" at bounding box center [29, 33] width 21 height 6
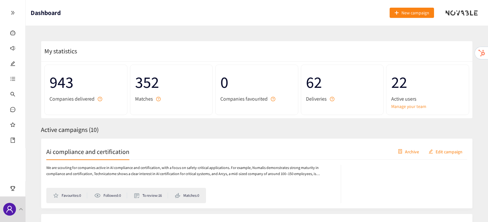
click at [80, 148] on h2 "Ai compliance and certification" at bounding box center [87, 151] width 83 height 9
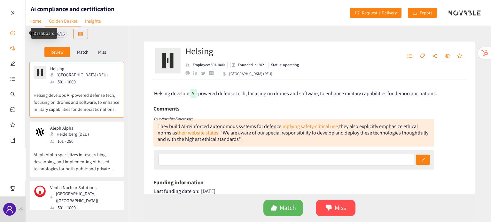
click at [19, 30] on link "Dashboard" at bounding box center [29, 33] width 21 height 6
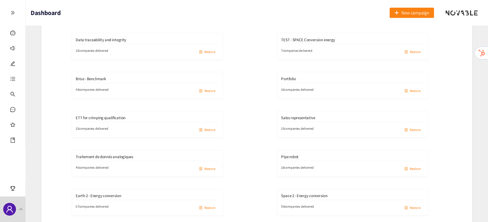
scroll to position [895, 0]
